Goal: Information Seeking & Learning: Find specific fact

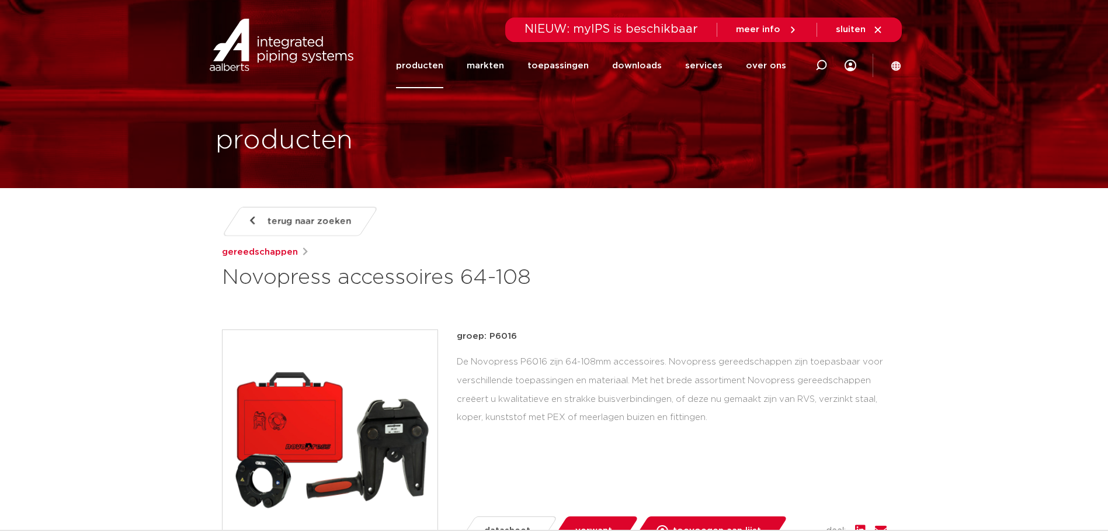
click at [279, 64] on img at bounding box center [281, 45] width 149 height 53
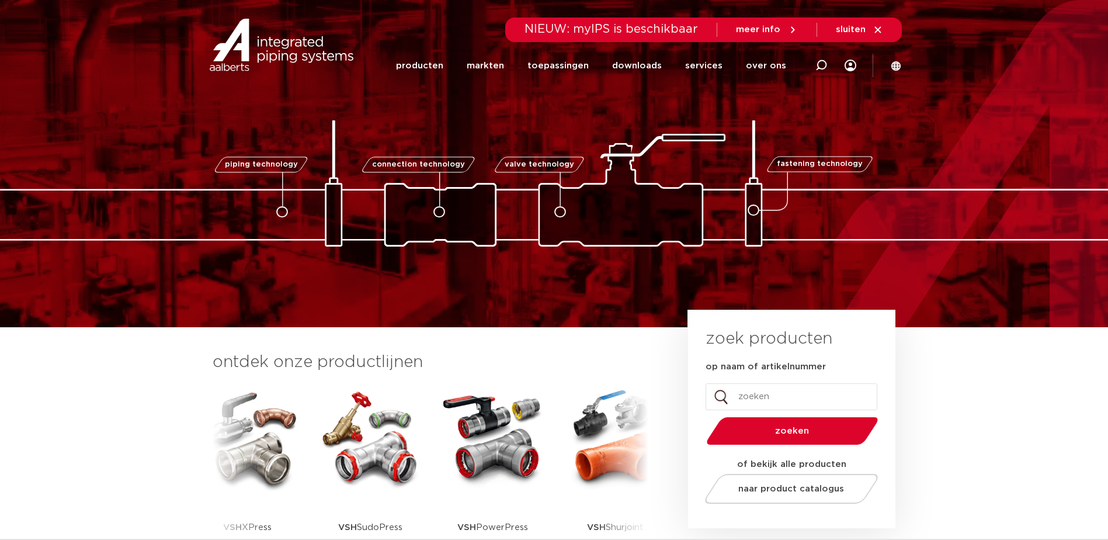
click at [749, 392] on input "op naam of artikelnummer" at bounding box center [791, 396] width 172 height 27
paste input "0411169"
type input "0411169"
click at [701, 416] on button "zoeken" at bounding box center [791, 431] width 181 height 30
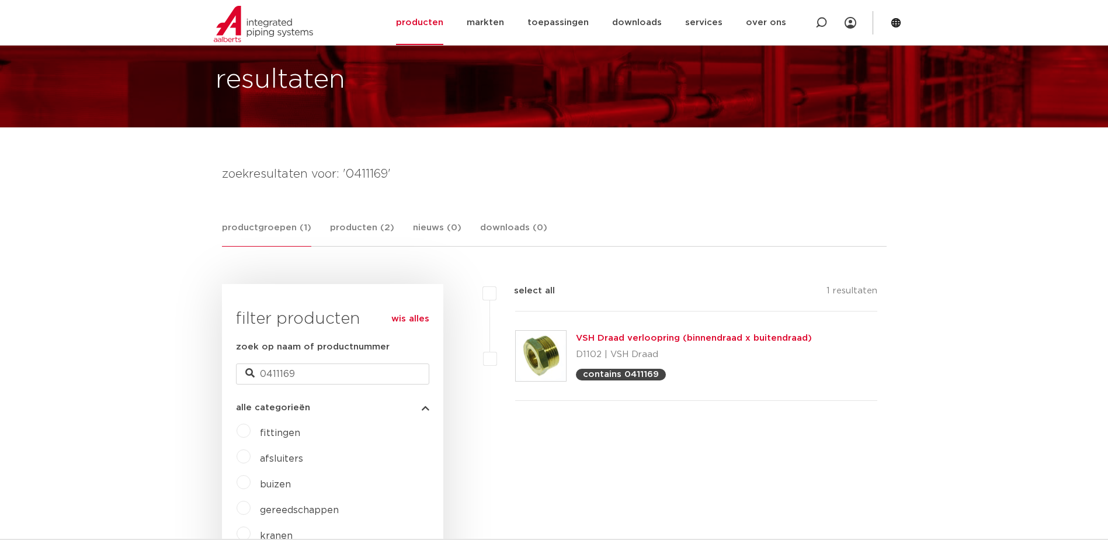
click at [632, 339] on link "VSH Draad verloopring (binnendraad x buitendraad)" at bounding box center [694, 337] width 236 height 9
